Goal: Information Seeking & Learning: Compare options

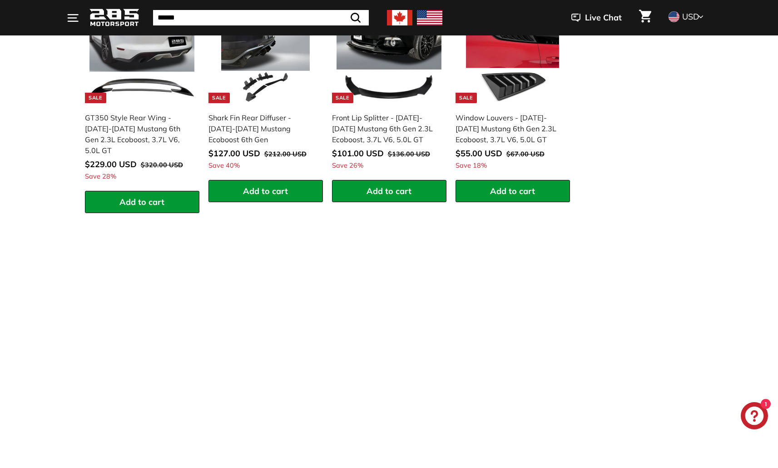
scroll to position [1404, 0]
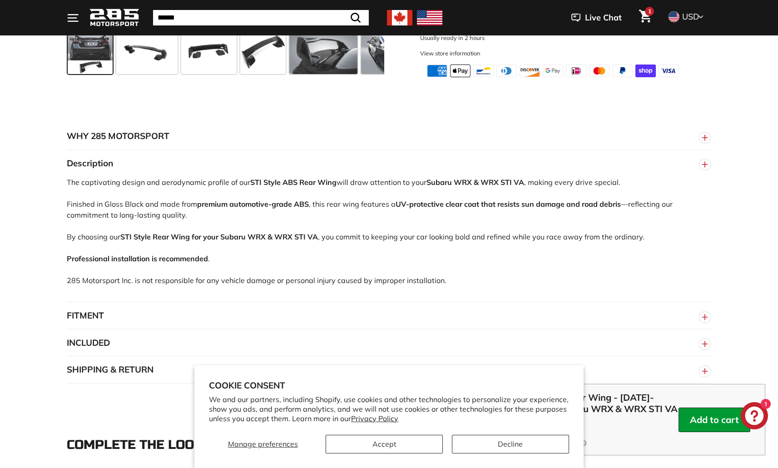
scroll to position [936, 0]
